Goal: Information Seeking & Learning: Check status

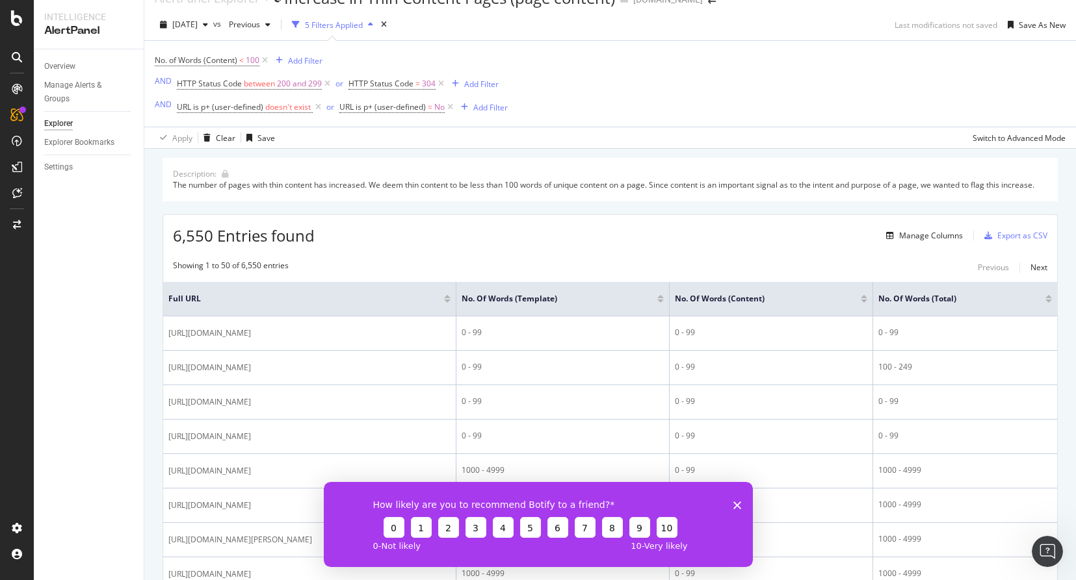
scroll to position [24, 0]
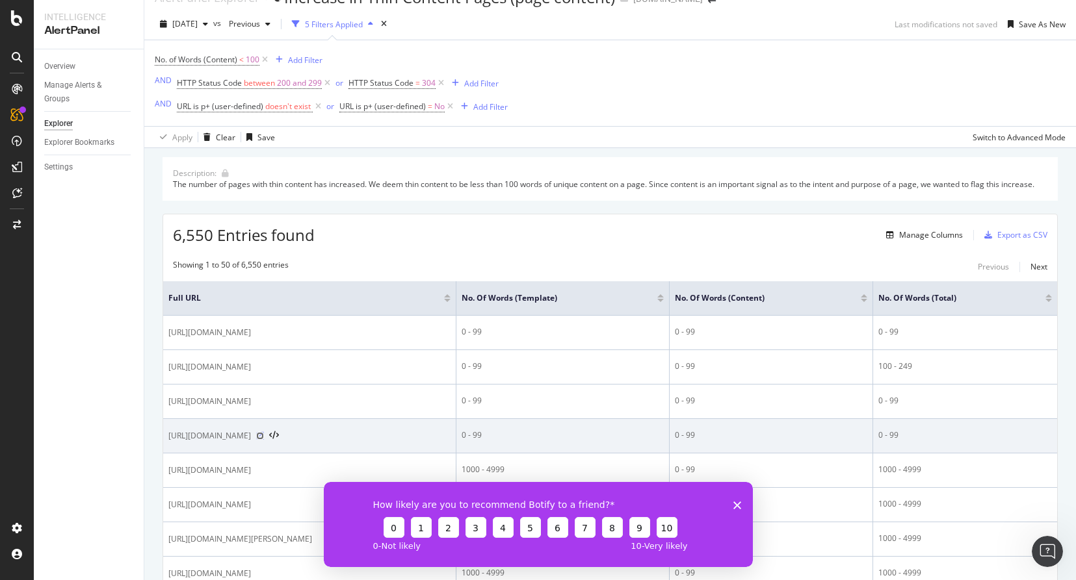
click at [264, 437] on icon at bounding box center [260, 436] width 8 height 8
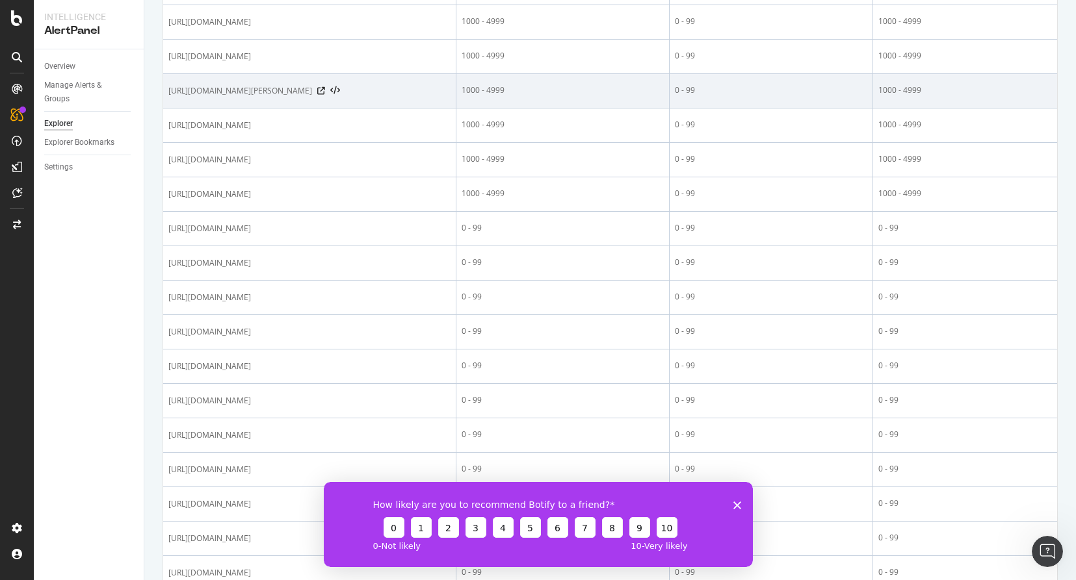
scroll to position [476, 0]
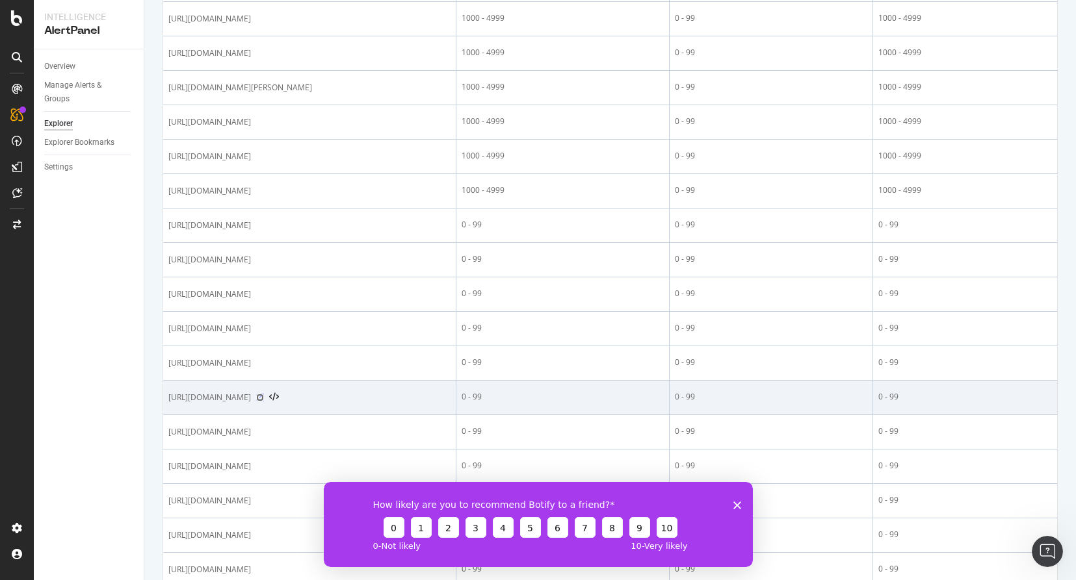
click at [264, 400] on icon at bounding box center [260, 398] width 8 height 8
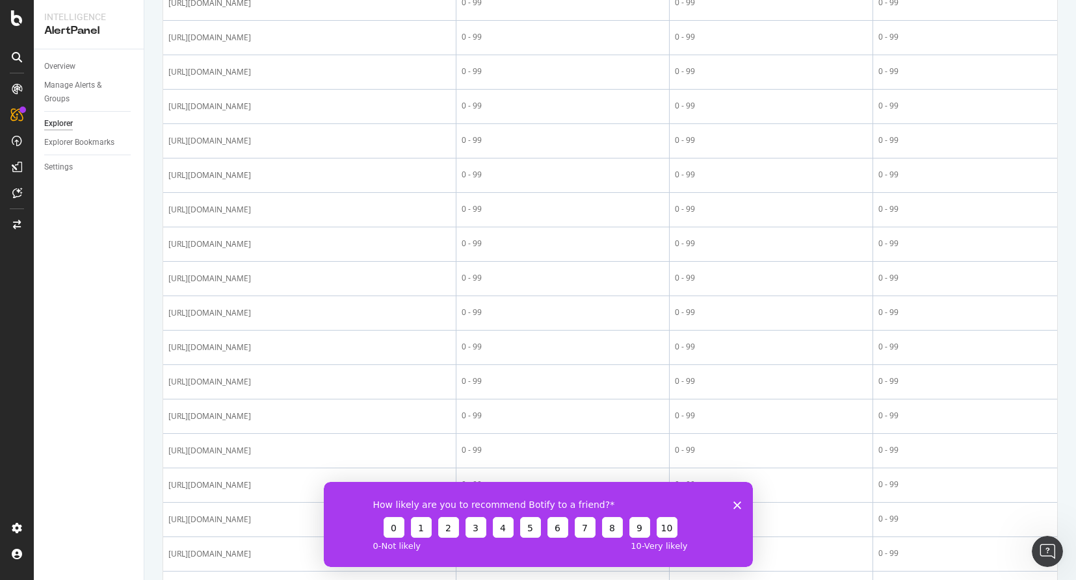
scroll to position [1180, 0]
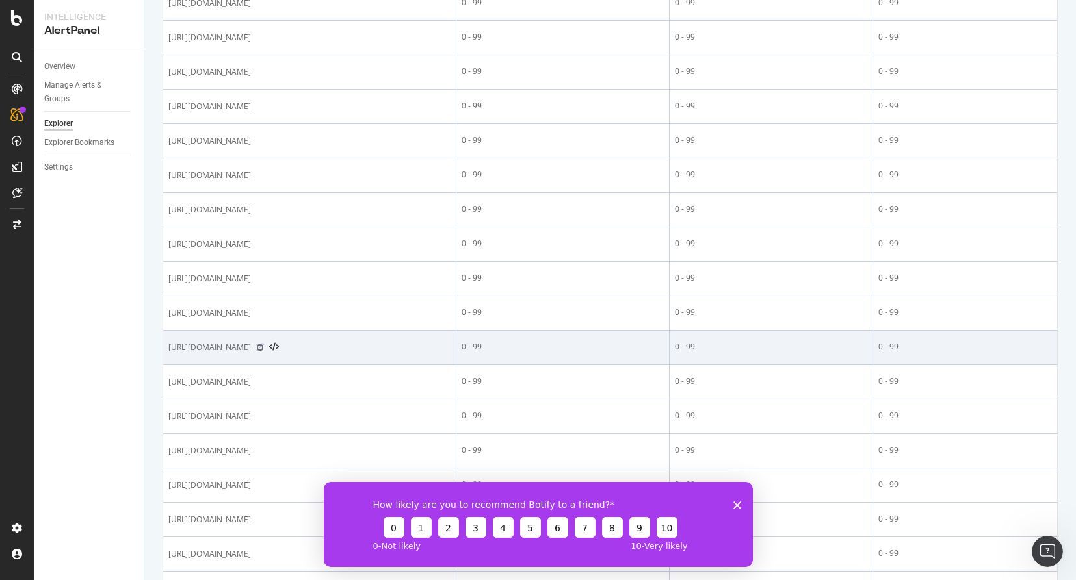
click at [264, 350] on icon at bounding box center [260, 348] width 8 height 8
drag, startPoint x: 337, startPoint y: 350, endPoint x: 256, endPoint y: 353, distance: 80.6
click at [251, 353] on span "https://www.chewy.com/app/review-purchases?id=169457&campaignId=PDP" at bounding box center [209, 347] width 83 height 13
copy span "/app/review-purchase"
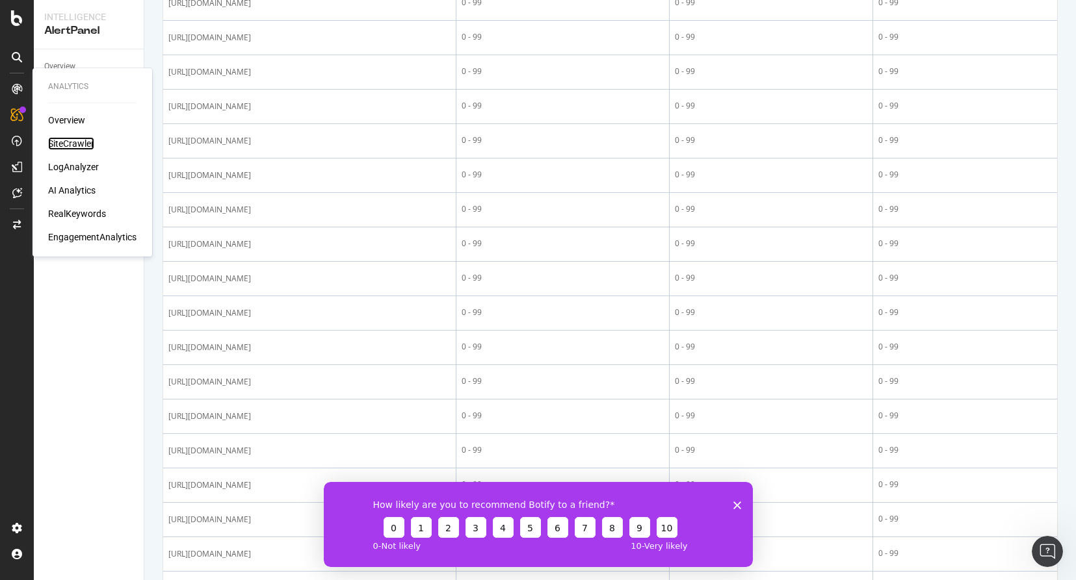
click at [62, 139] on div "SiteCrawler" at bounding box center [71, 143] width 46 height 13
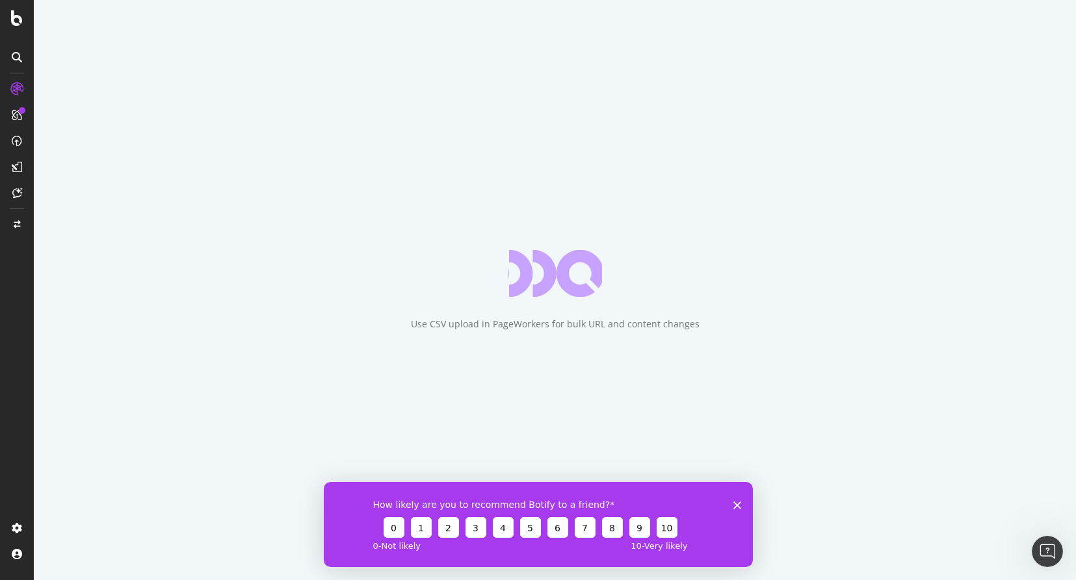
click at [740, 506] on div "How likely are you to recommend Botify to a friend? 0 1 2 3 4 5 6 7 8 9 10 0 - …" at bounding box center [537, 524] width 429 height 85
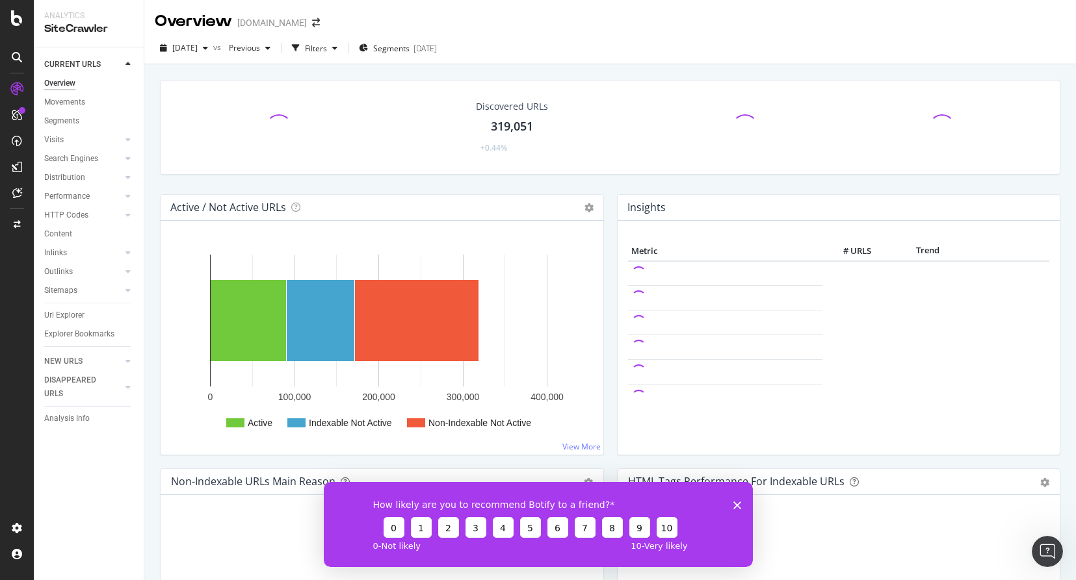
click at [736, 506] on polygon "Close survey" at bounding box center [737, 505] width 8 height 8
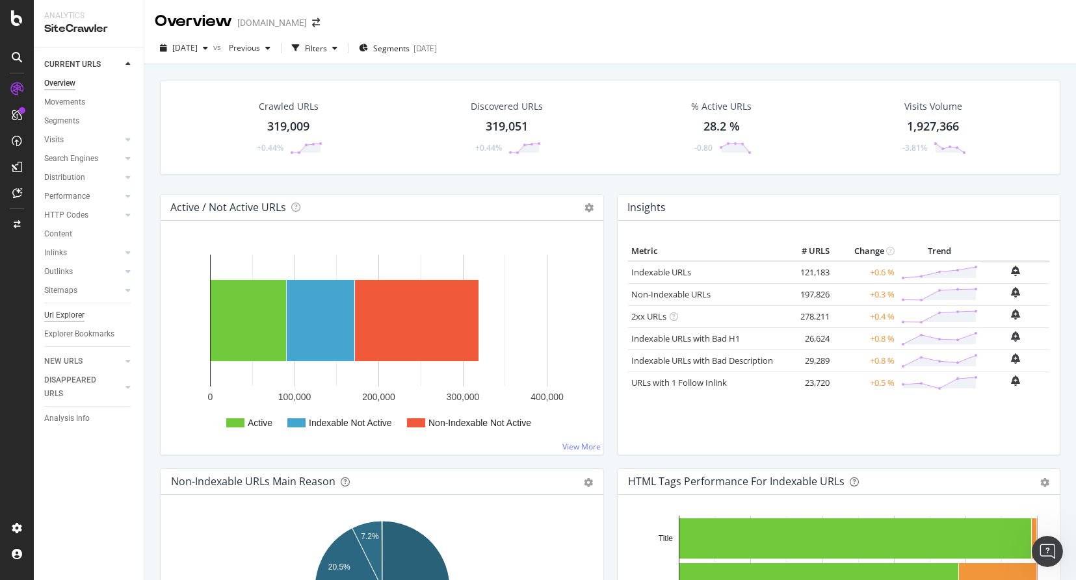
click at [53, 315] on div "Url Explorer" at bounding box center [64, 316] width 40 height 14
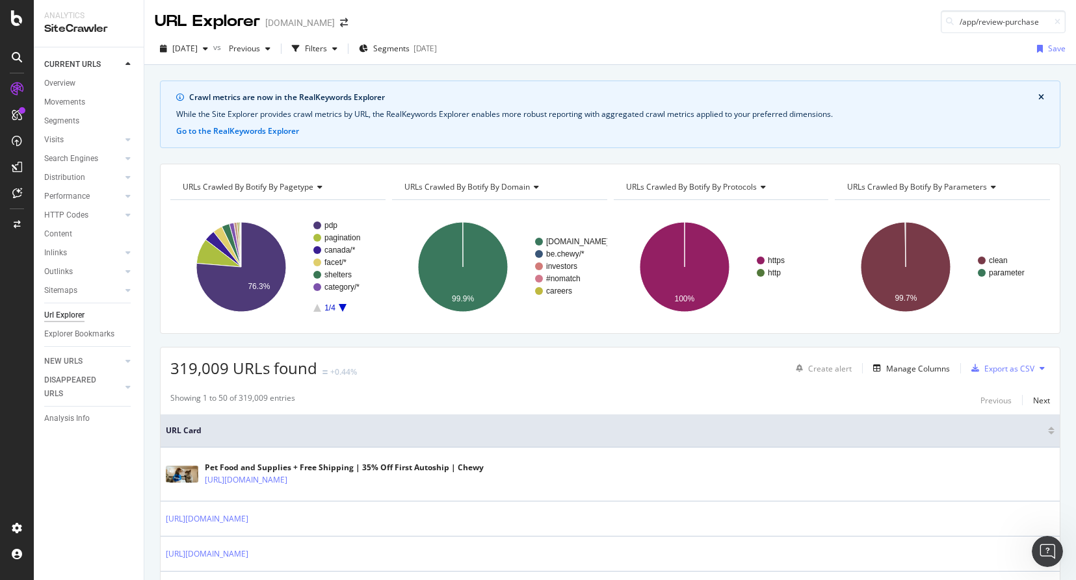
type input "/app/review-purchase"
click at [748, 38] on div "2025 Oct. 4th vs Previous Filters Segments 2025-03-04 Save" at bounding box center [609, 49] width 931 height 32
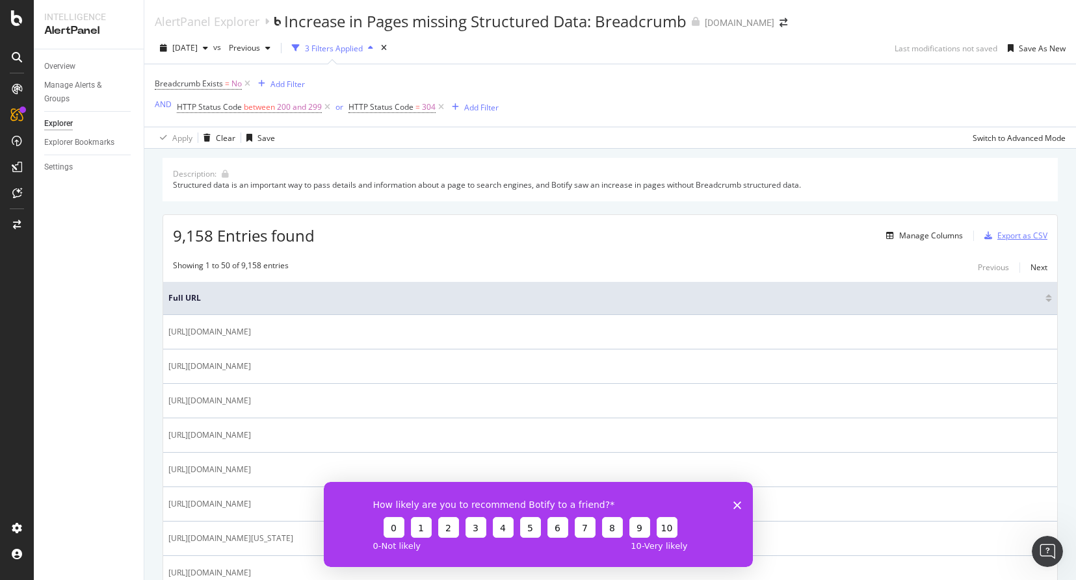
click at [1000, 237] on div "Export as CSV" at bounding box center [1022, 235] width 50 height 11
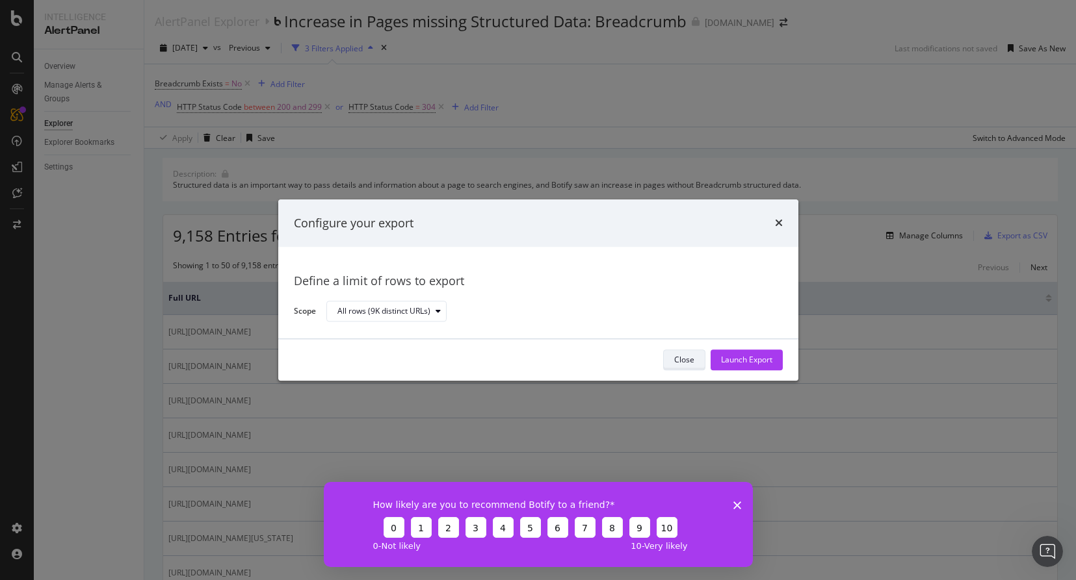
click at [688, 365] on div "Close" at bounding box center [684, 360] width 20 height 11
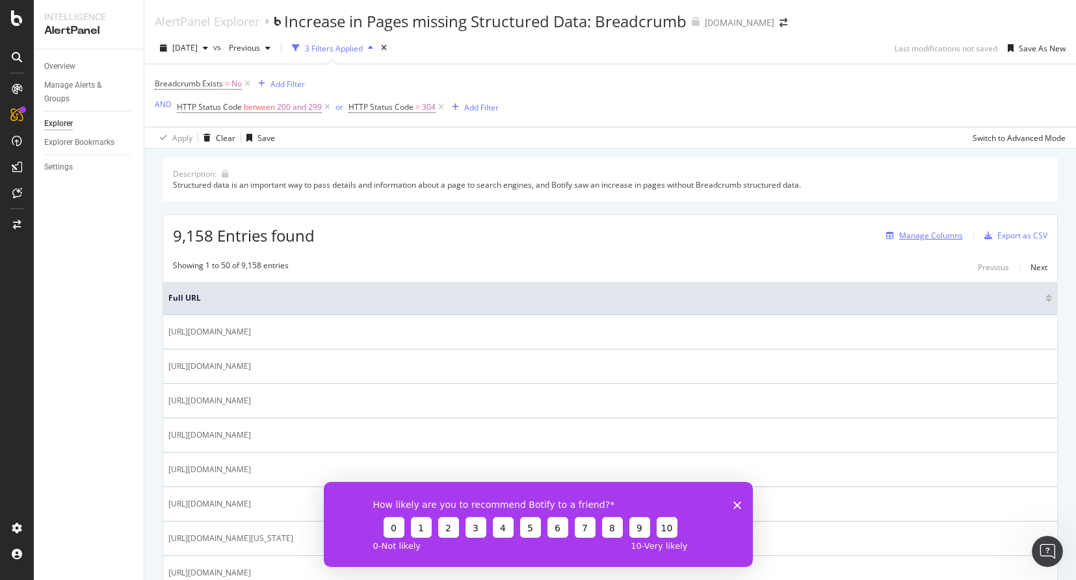
click at [920, 240] on div "Manage Columns" at bounding box center [931, 235] width 64 height 11
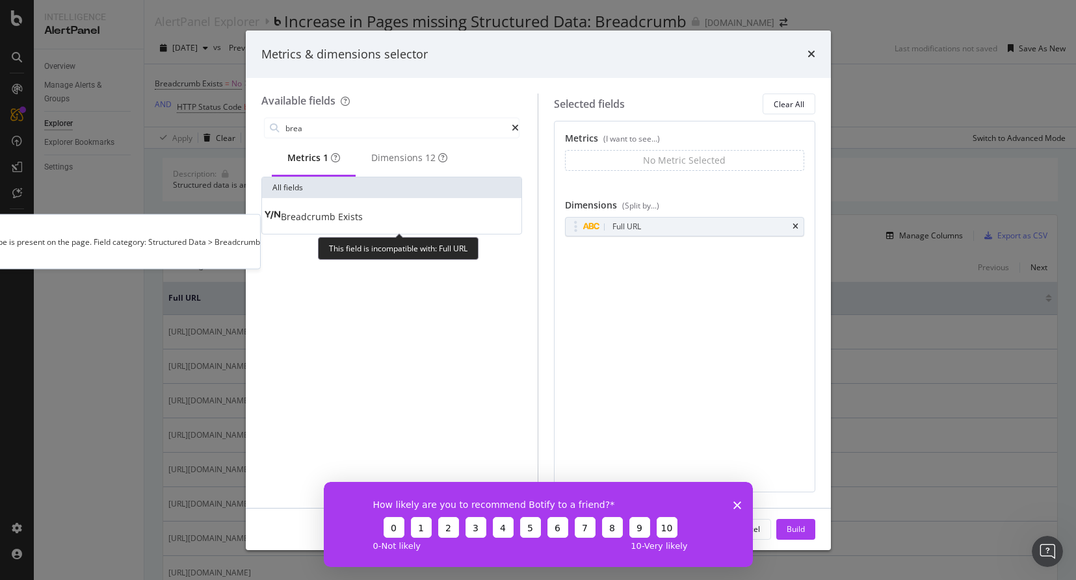
type input "bread"
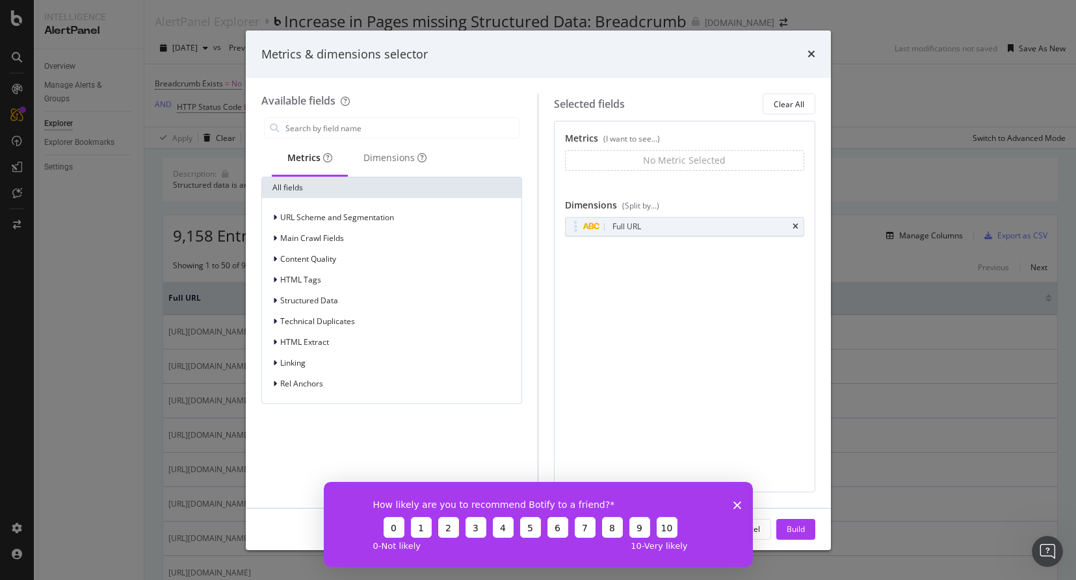
click at [335, 248] on div "URL Scheme and Segmentation Main Crawl Fields Content Quality HTML Tags Structu…" at bounding box center [392, 301] width 255 height 185
click at [330, 241] on span "Main Crawl Fields" at bounding box center [312, 238] width 64 height 11
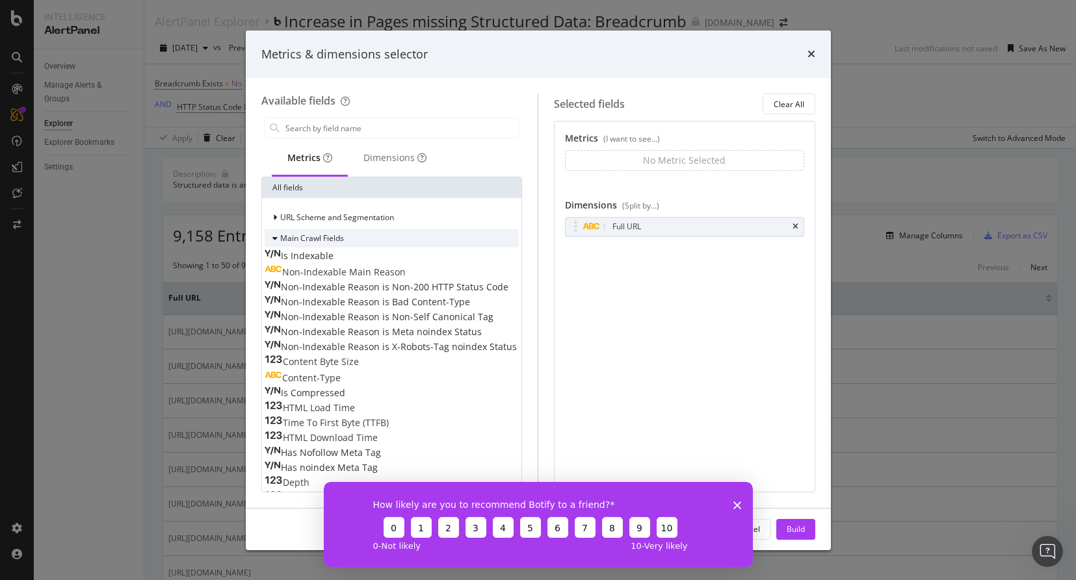
click at [330, 241] on span "Main Crawl Fields" at bounding box center [312, 238] width 64 height 11
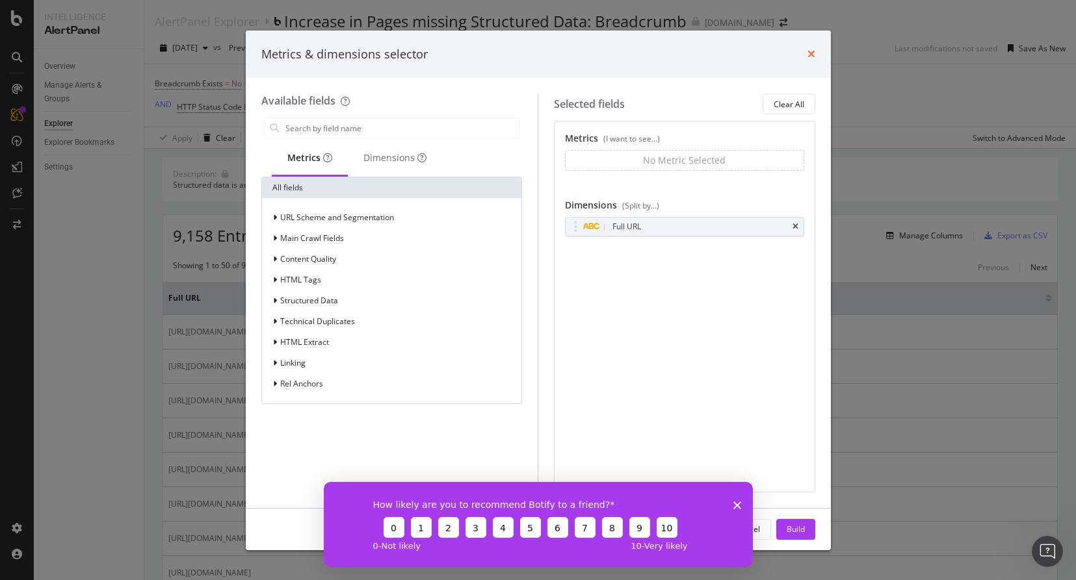
click at [812, 58] on icon "times" at bounding box center [811, 54] width 8 height 10
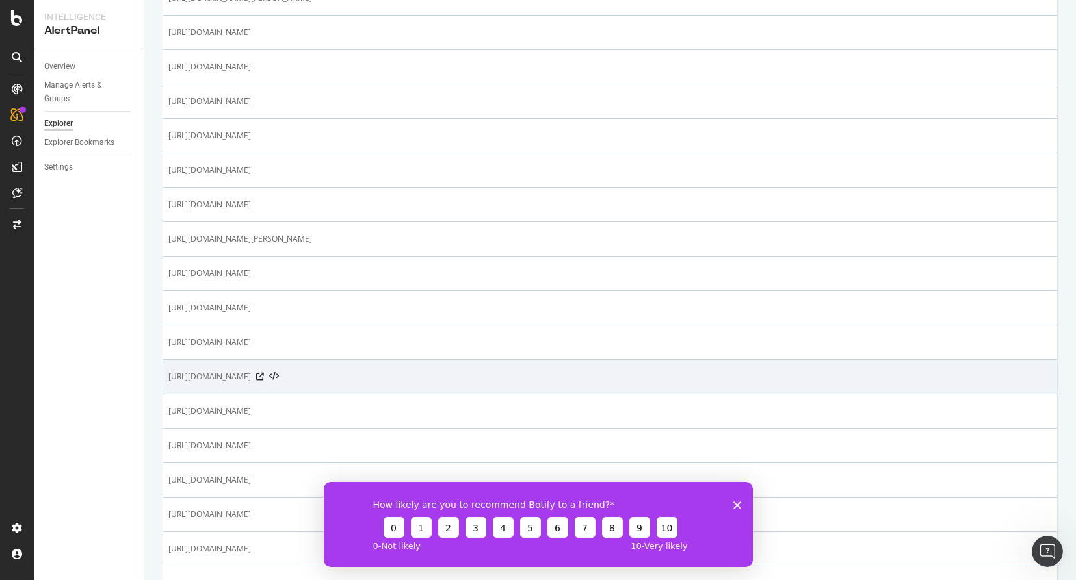
scroll to position [1533, 0]
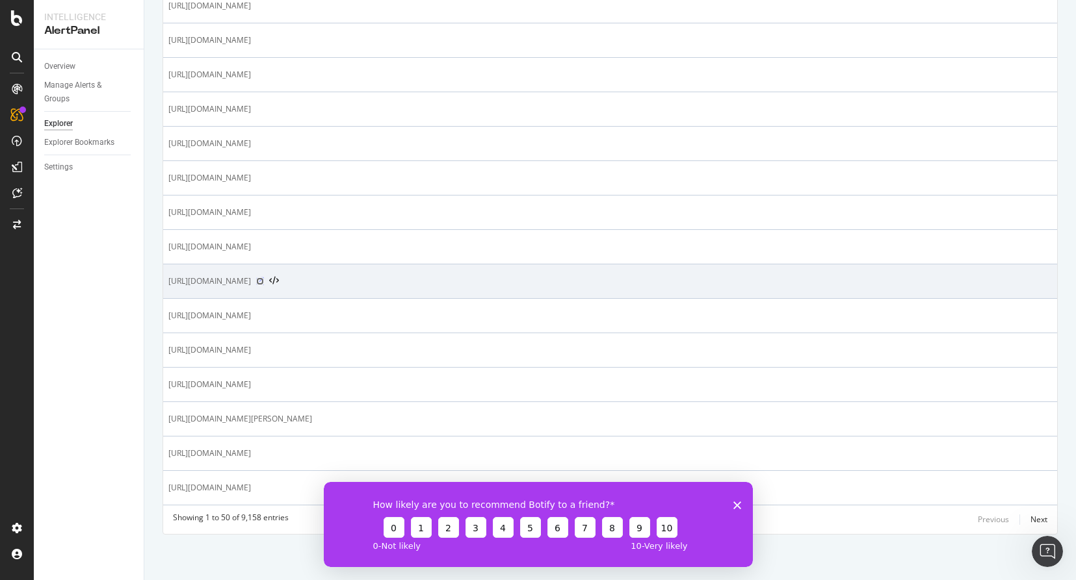
click at [264, 280] on icon at bounding box center [260, 282] width 8 height 8
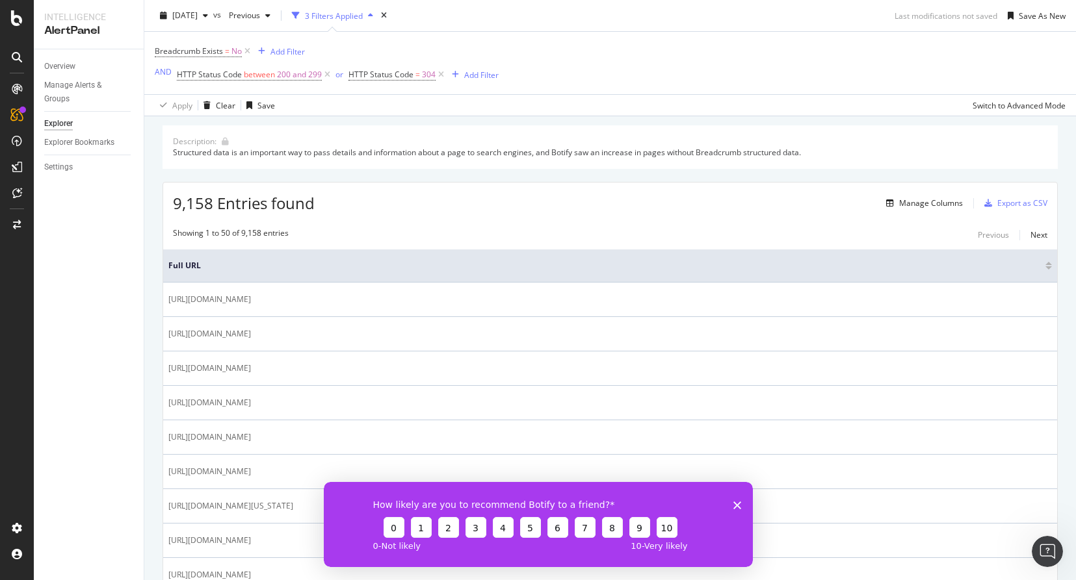
scroll to position [0, 0]
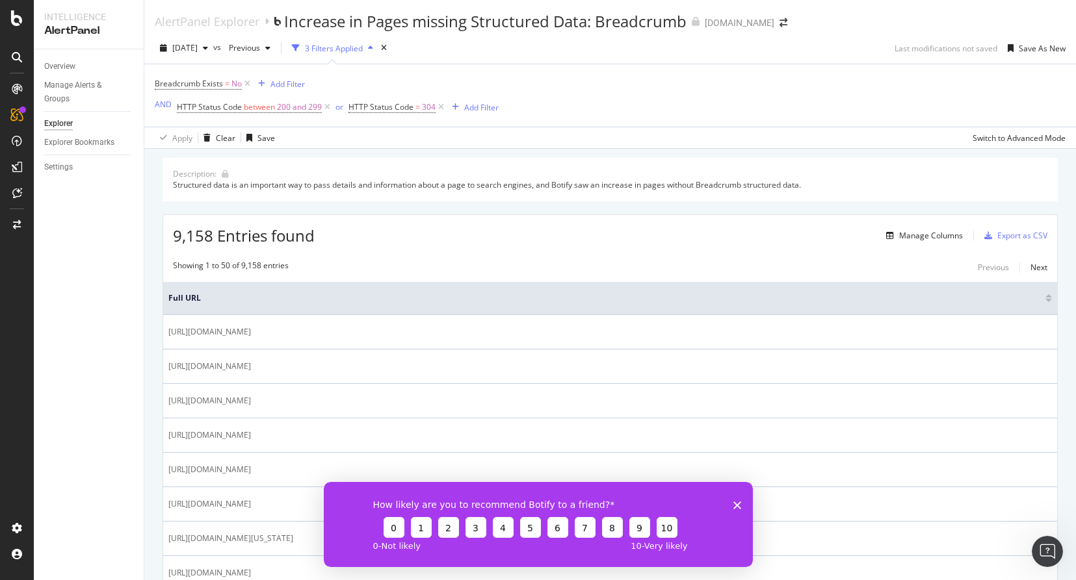
click at [1048, 301] on div at bounding box center [1048, 300] width 7 height 3
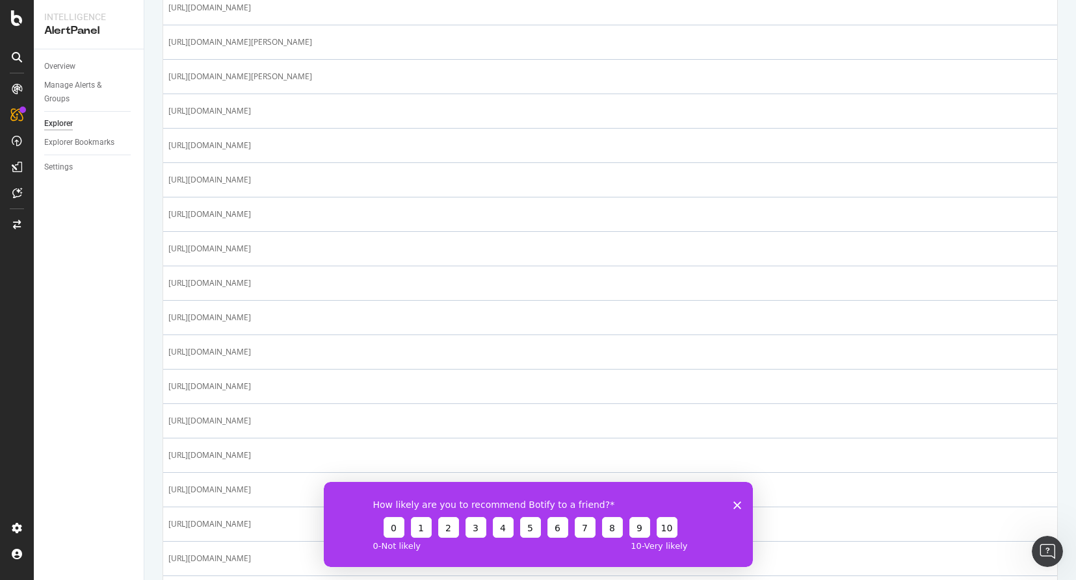
scroll to position [570, 0]
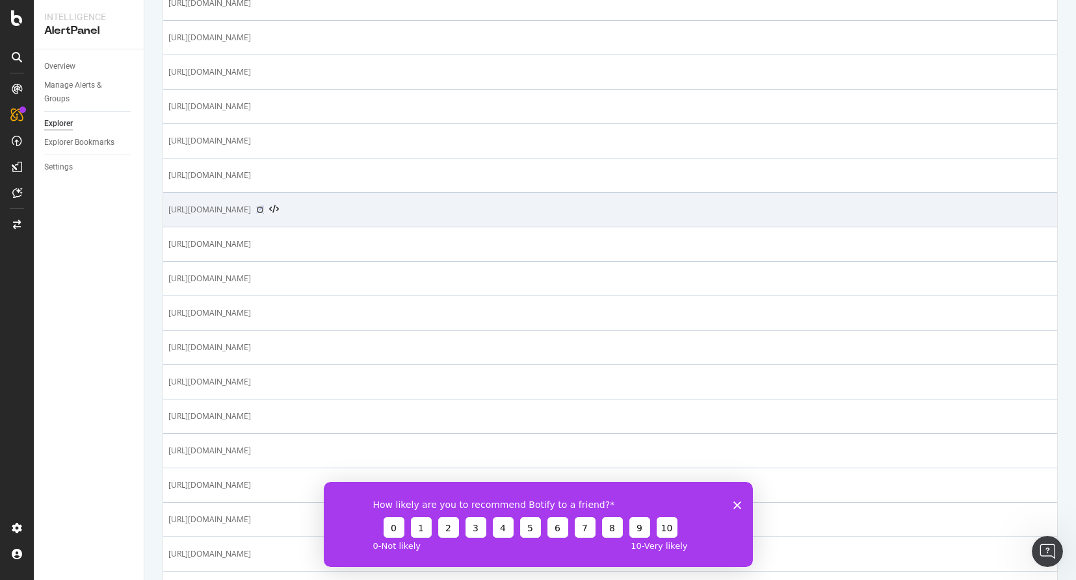
click at [264, 211] on icon at bounding box center [260, 210] width 8 height 8
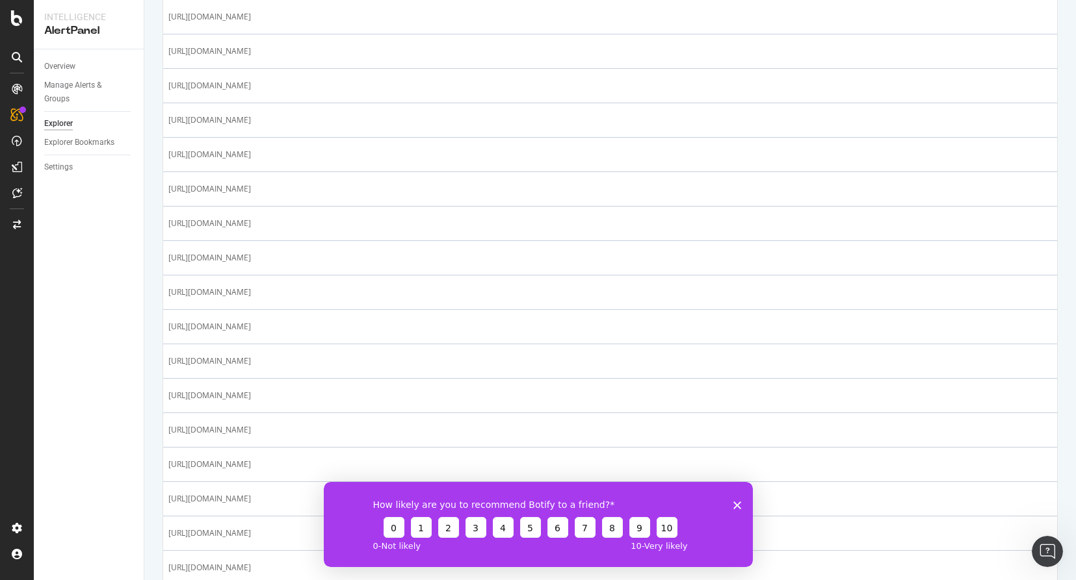
scroll to position [1533, 0]
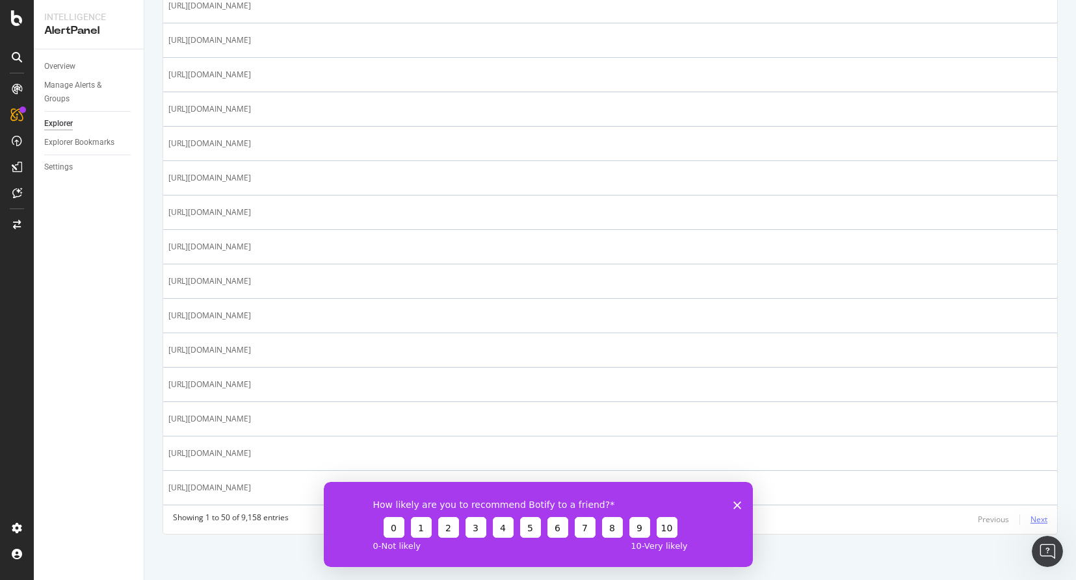
click at [1038, 523] on div "Next" at bounding box center [1038, 519] width 17 height 11
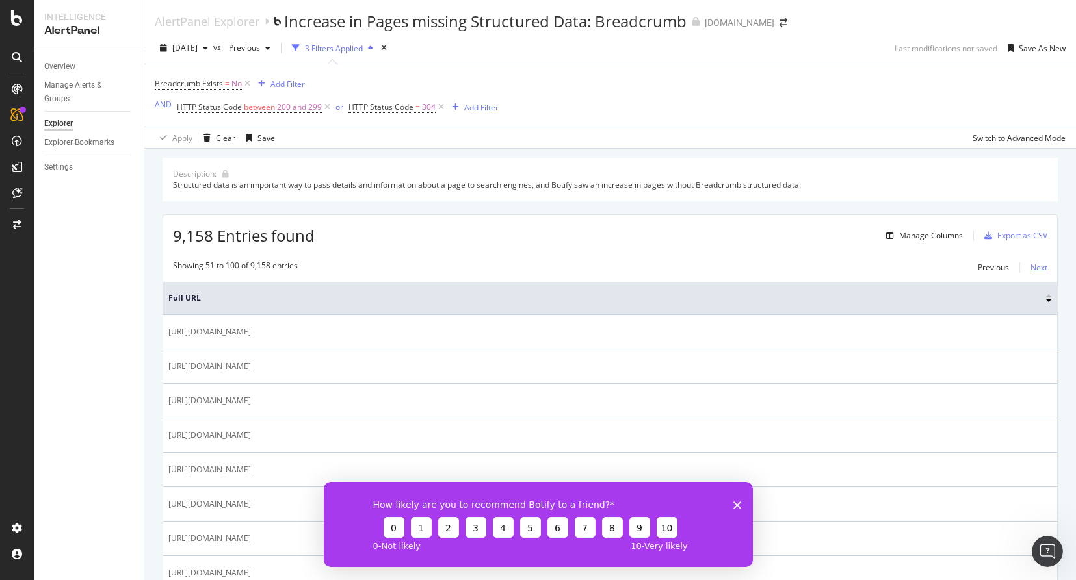
click at [1043, 273] on div "Next" at bounding box center [1038, 267] width 17 height 11
click at [998, 276] on button "Previous" at bounding box center [993, 268] width 31 height 16
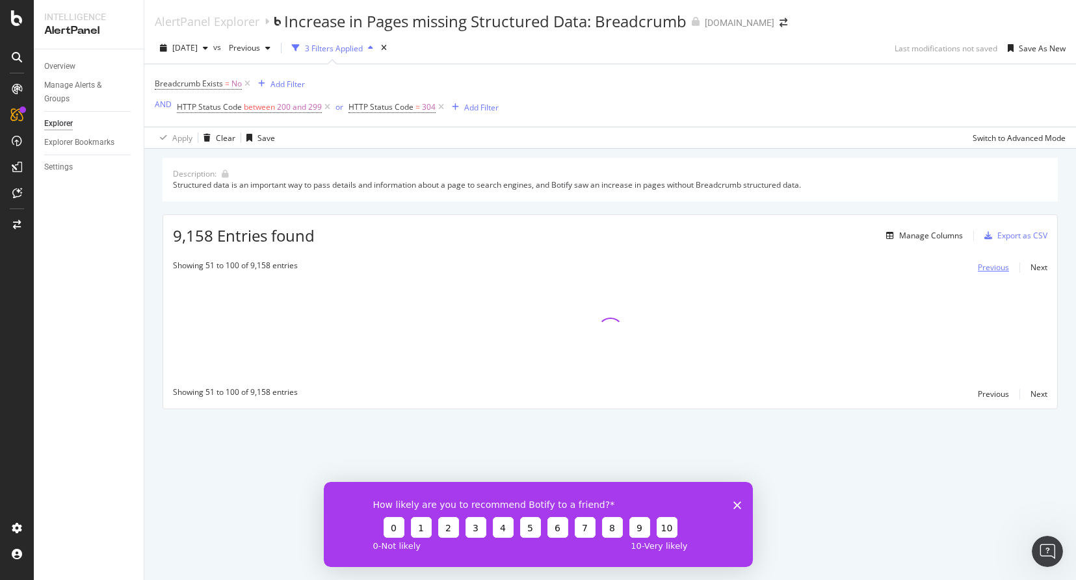
click at [998, 276] on button "Previous" at bounding box center [993, 268] width 31 height 16
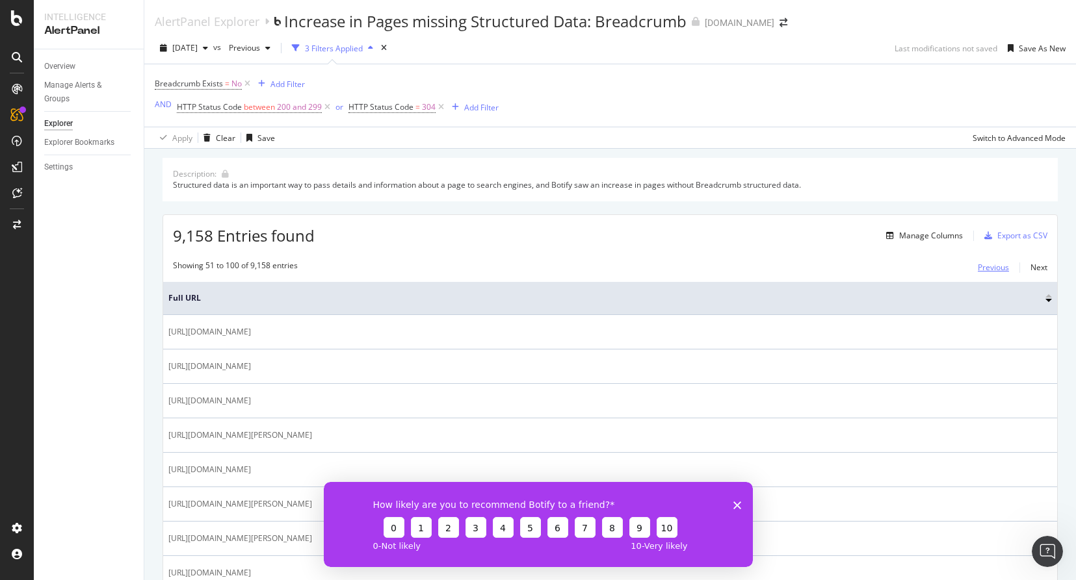
click at [998, 276] on button "Previous" at bounding box center [993, 268] width 31 height 16
click at [290, 81] on div "Add Filter" at bounding box center [287, 84] width 34 height 11
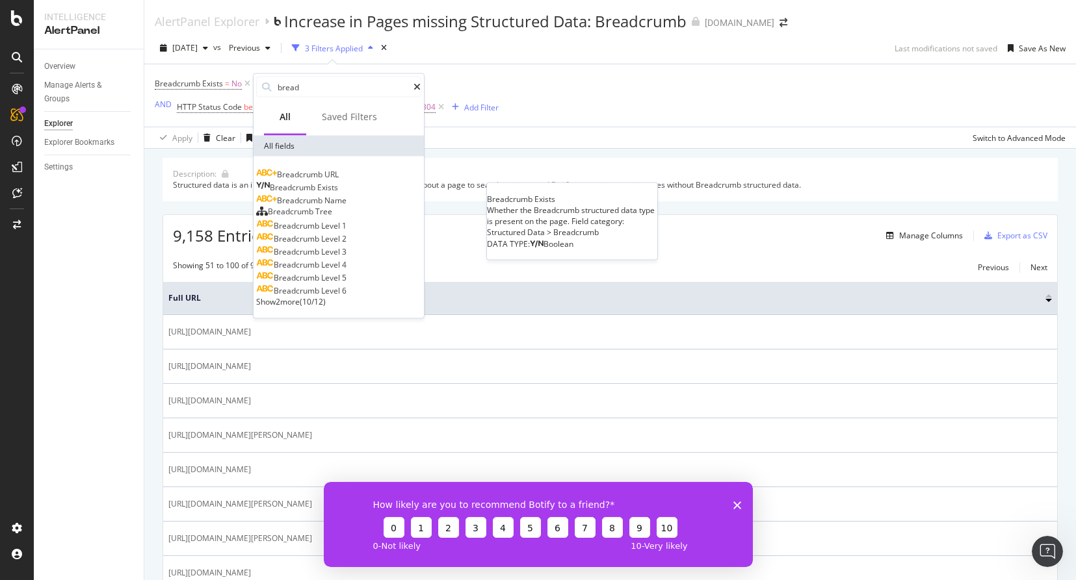
type input "bread"
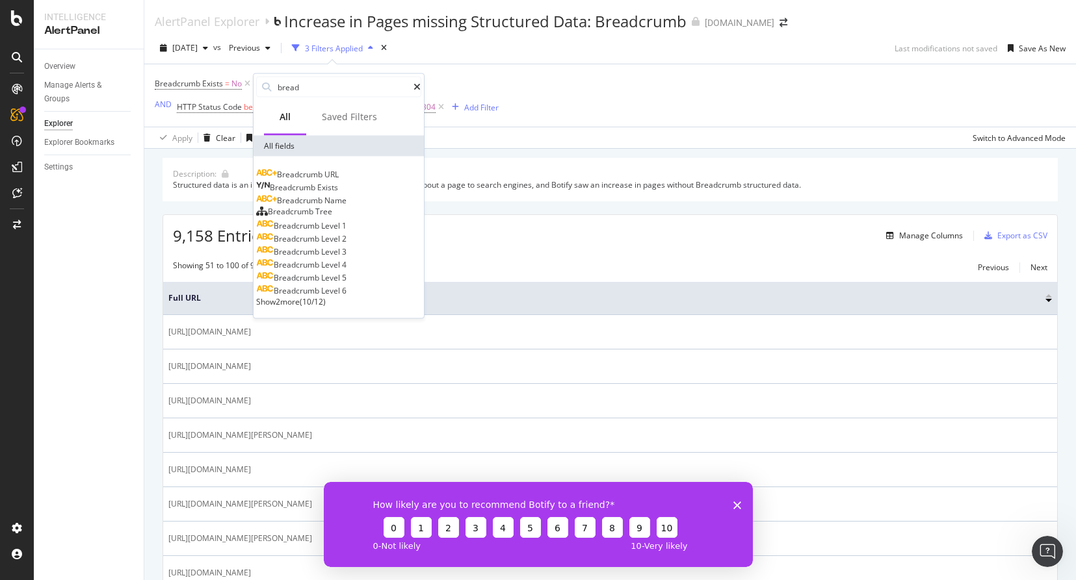
click at [338, 193] on div "Breadcrumb Exists" at bounding box center [297, 187] width 82 height 11
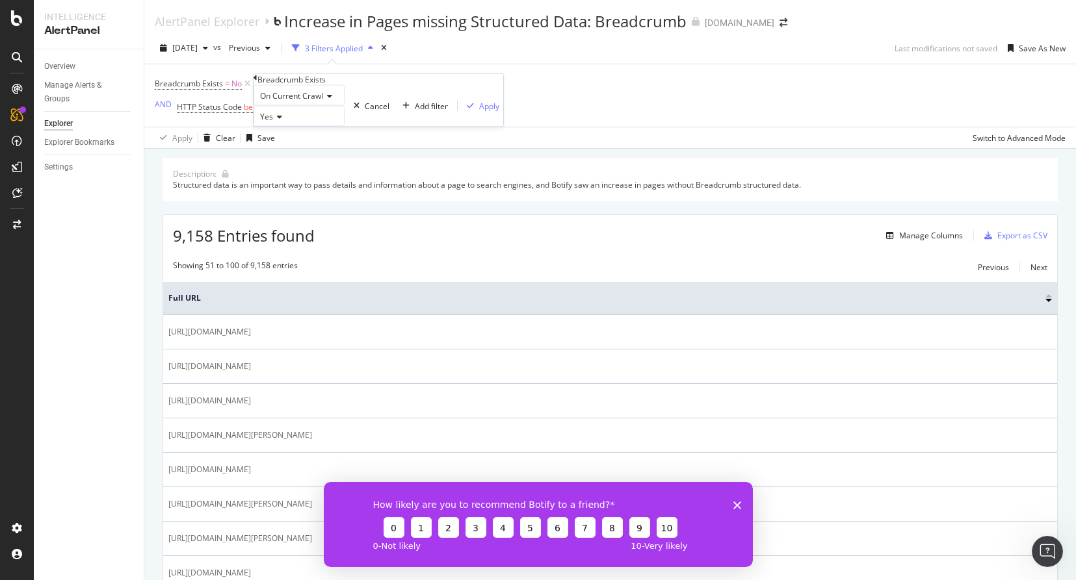
click at [310, 101] on span "On Current Crawl" at bounding box center [291, 95] width 63 height 11
click at [318, 132] on span "On Compared Crawl" at bounding box center [293, 126] width 73 height 11
click at [489, 111] on div "Apply" at bounding box center [499, 105] width 20 height 11
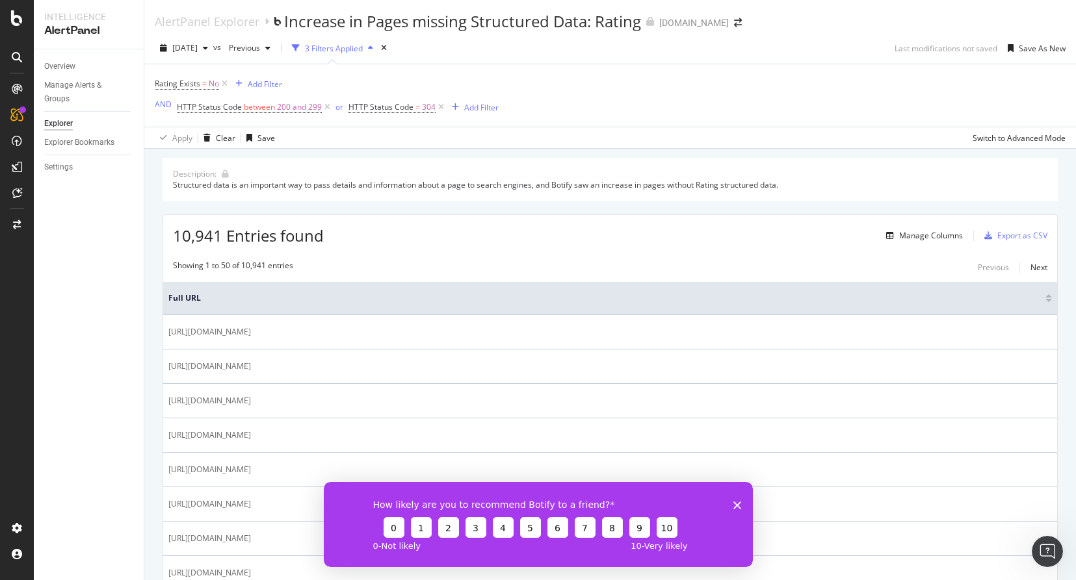
click at [1047, 297] on div at bounding box center [1048, 295] width 7 height 3
click at [1050, 300] on div at bounding box center [1048, 300] width 7 height 3
click at [198, 47] on span "[DATE]" at bounding box center [184, 47] width 25 height 11
click at [228, 92] on div "2025 Oct. 9th 100K URLs" at bounding box center [240, 98] width 155 height 19
